Goal: Check status: Check status

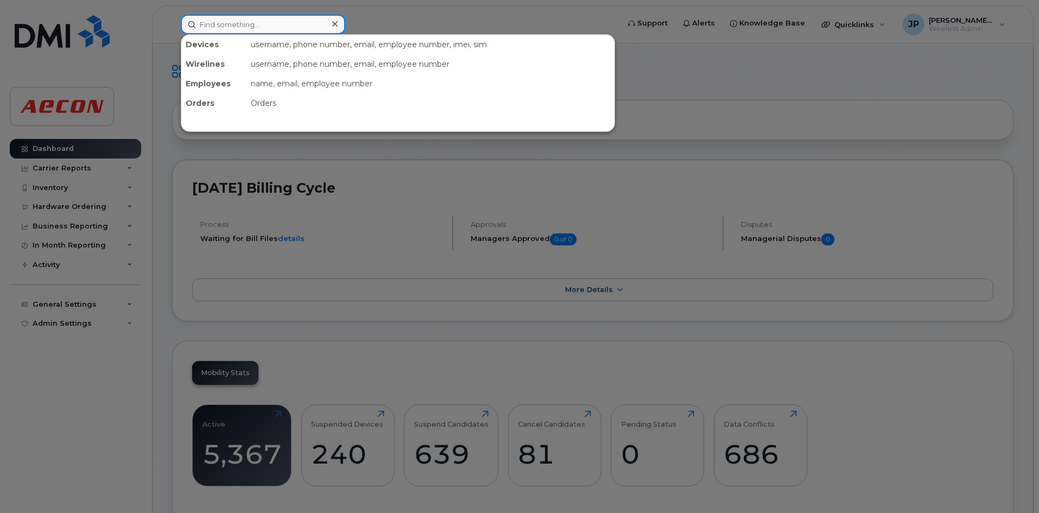
click at [212, 28] on input at bounding box center [263, 25] width 164 height 20
paste input "Order #300040"
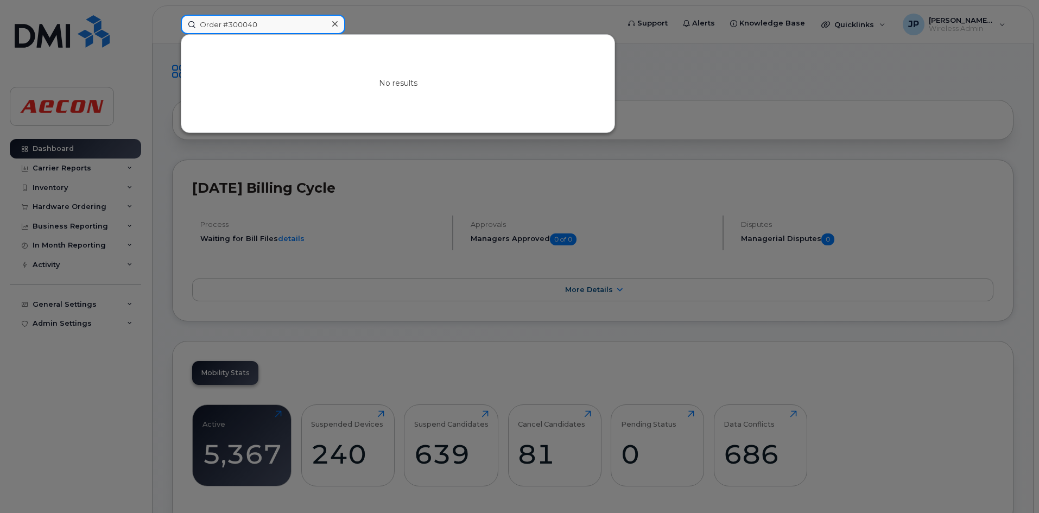
click at [227, 27] on input "Order #300040" at bounding box center [263, 25] width 164 height 20
type input "300040"
click at [334, 21] on icon at bounding box center [334, 24] width 5 height 9
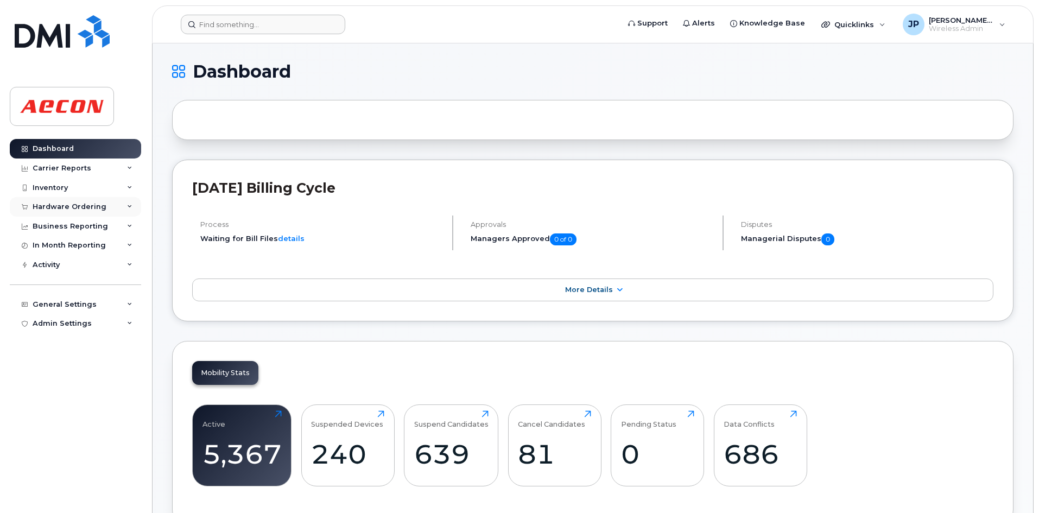
click at [112, 201] on div "Hardware Ordering" at bounding box center [75, 207] width 131 height 20
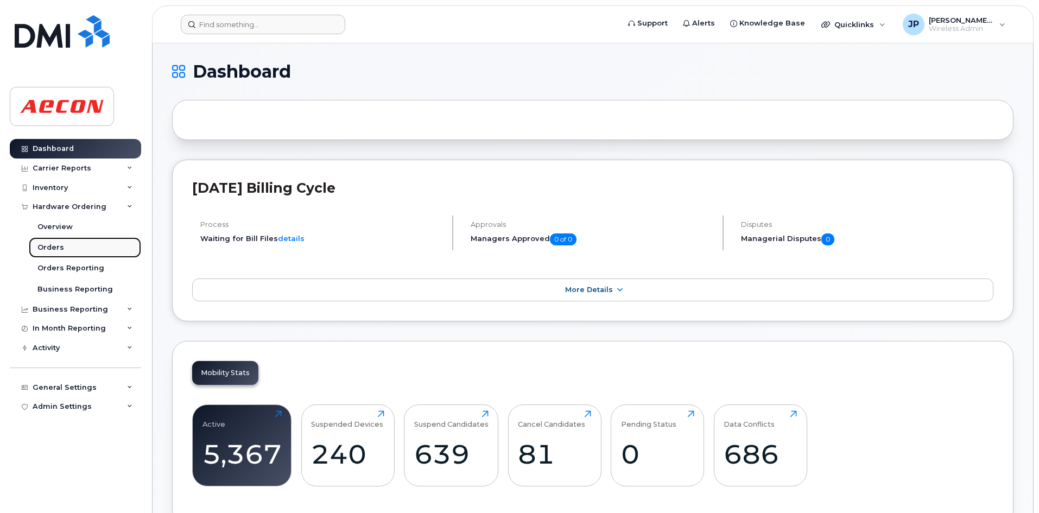
click at [83, 248] on link "Orders" at bounding box center [85, 247] width 112 height 21
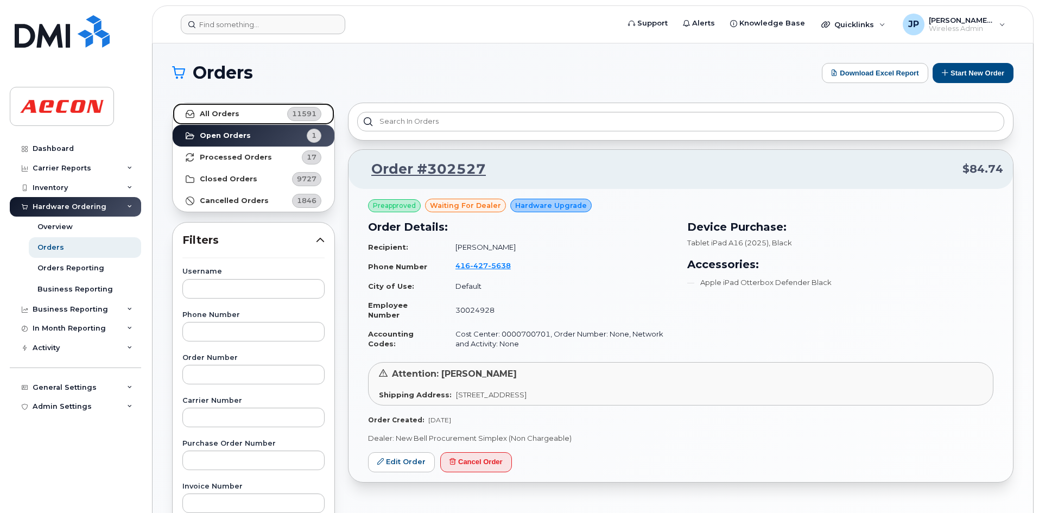
click at [233, 111] on strong "All Orders" at bounding box center [220, 114] width 40 height 9
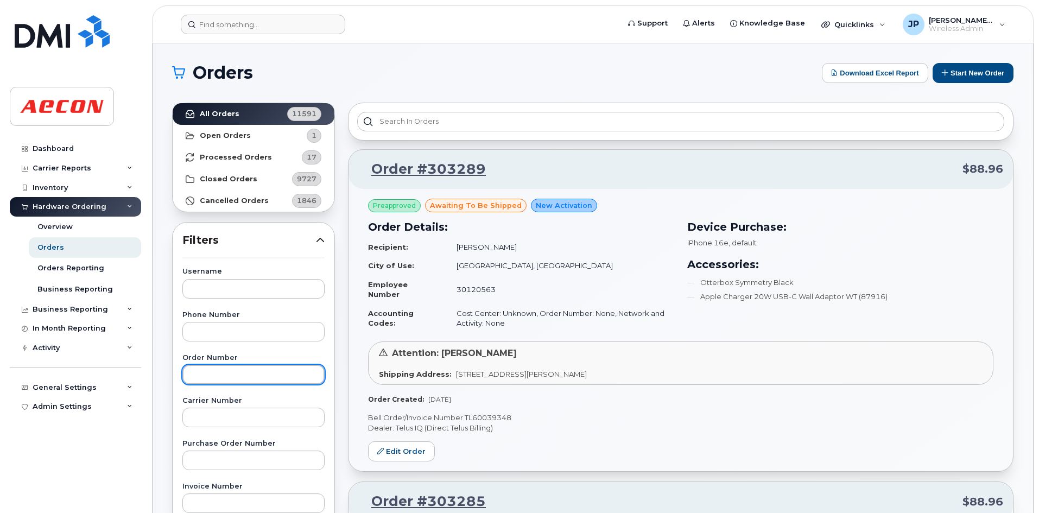
paste input "Order #300040"
click at [214, 375] on input "Order #300040" at bounding box center [253, 375] width 142 height 20
click at [202, 377] on input "#300040" at bounding box center [253, 375] width 142 height 20
type input "300040"
